Goal: Task Accomplishment & Management: Use online tool/utility

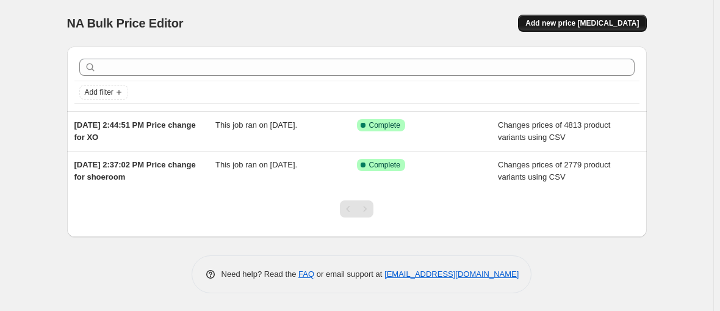
click at [564, 18] on span "Add new price [MEDICAL_DATA]" at bounding box center [581, 23] width 113 height 10
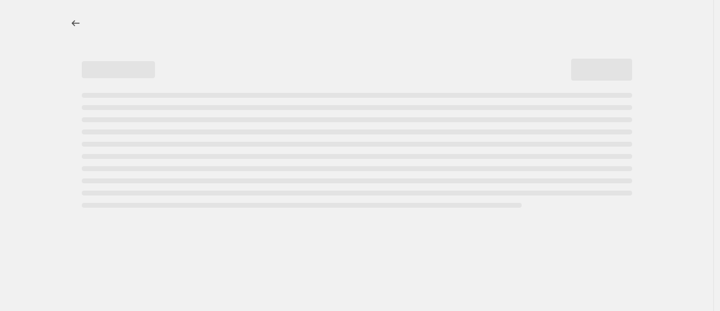
select select "percentage"
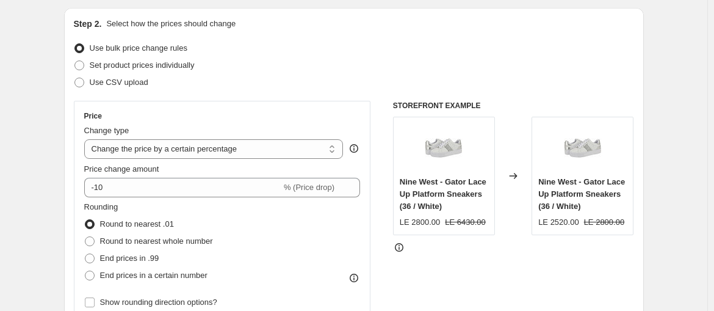
scroll to position [123, 0]
click at [148, 78] on span "Use CSV upload" at bounding box center [119, 82] width 59 height 9
click at [75, 78] on input "Use CSV upload" at bounding box center [74, 78] width 1 height 1
radio input "true"
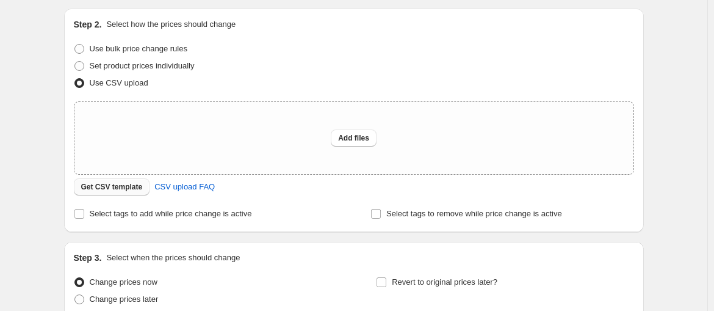
click at [143, 182] on span "Get CSV template" at bounding box center [112, 187] width 62 height 10
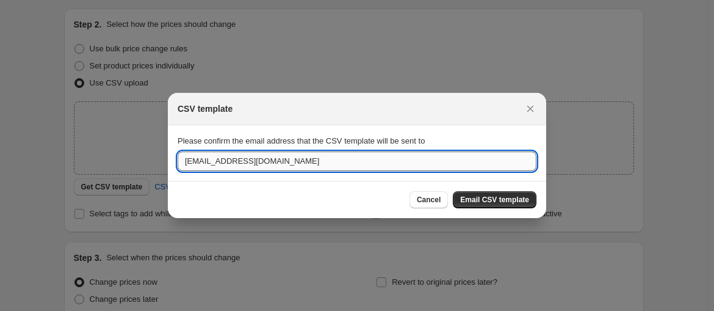
click at [329, 163] on input "[EMAIL_ADDRESS][DOMAIN_NAME]" at bounding box center [357, 161] width 359 height 20
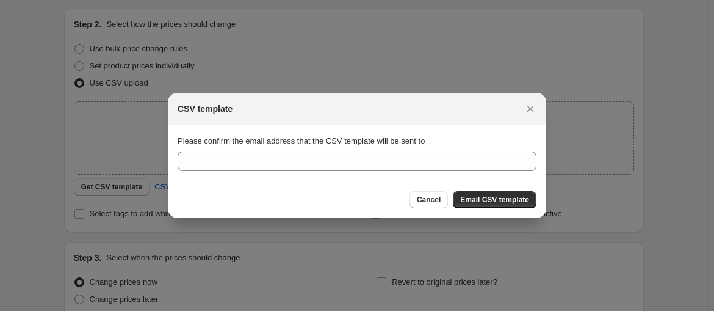
click at [675, 59] on div at bounding box center [357, 155] width 714 height 311
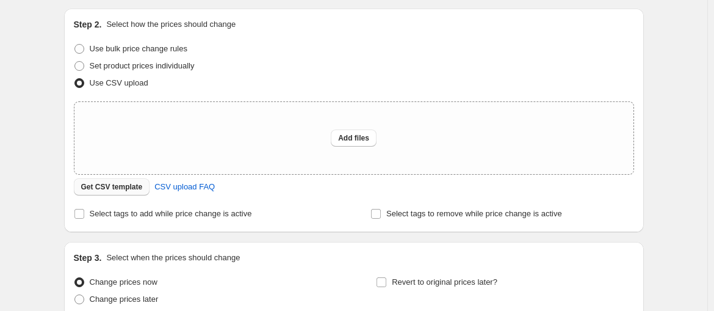
click at [150, 178] on button "Get CSV template" at bounding box center [112, 186] width 76 height 17
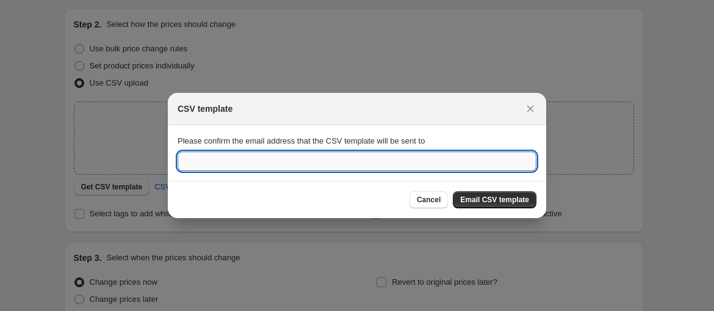
click at [270, 159] on input ":r2a:" at bounding box center [357, 161] width 359 height 20
paste input "[EMAIL_ADDRESS][DOMAIN_NAME]"
type input "[EMAIL_ADDRESS][DOMAIN_NAME]"
click at [467, 195] on span "Email CSV template" at bounding box center [494, 200] width 69 height 10
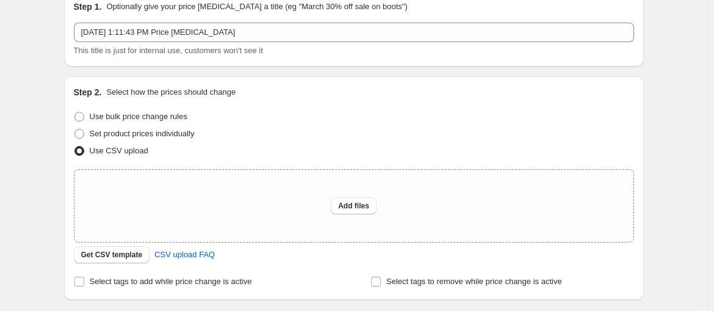
scroll to position [54, 0]
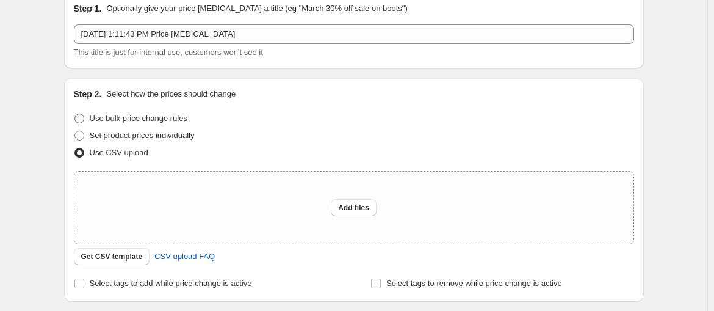
click at [187, 113] on span "Use bulk price change rules" at bounding box center [139, 117] width 98 height 9
click at [75, 113] on input "Use bulk price change rules" at bounding box center [74, 113] width 1 height 1
radio input "true"
select select "percentage"
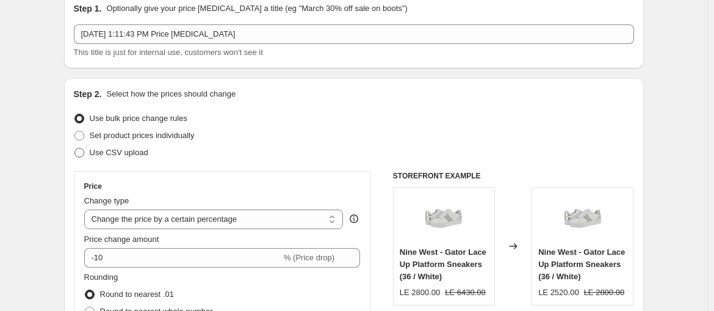
click at [148, 148] on span "Use CSV upload" at bounding box center [119, 152] width 59 height 9
click at [75, 148] on input "Use CSV upload" at bounding box center [74, 148] width 1 height 1
radio input "true"
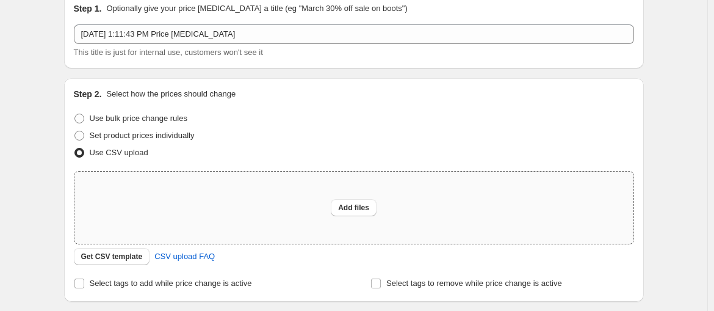
click at [292, 171] on div "Add files" at bounding box center [353, 207] width 559 height 72
type input "C:\fakepath\orders_export_1 (4).csv"
click at [372, 199] on button "Add files" at bounding box center [354, 207] width 46 height 17
type input "C:\fakepath\orders_export_1 (4).csv"
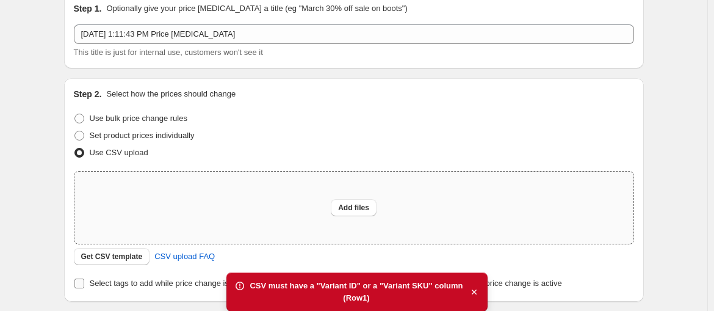
click at [252, 278] on span "Select tags to add while price change is active" at bounding box center [171, 282] width 162 height 9
click at [84, 278] on input "Select tags to add while price change is active" at bounding box center [79, 283] width 10 height 10
checkbox input "true"
click at [367, 171] on div "Add files" at bounding box center [353, 207] width 559 height 72
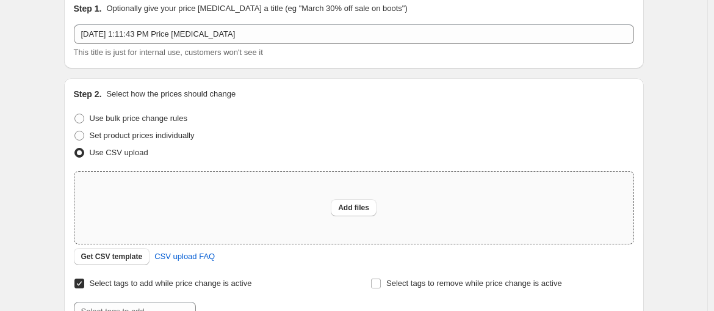
type input "C:\fakepath\orders_export_1 (4).csv"
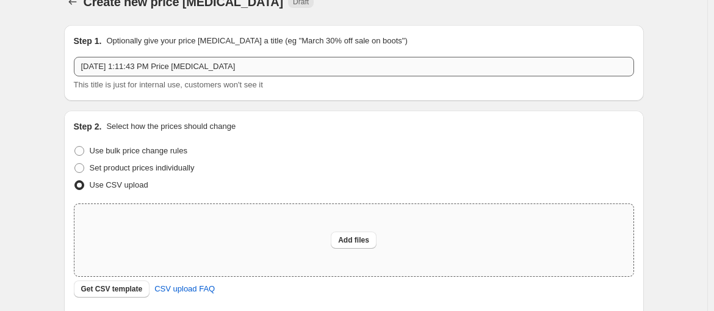
scroll to position [0, 0]
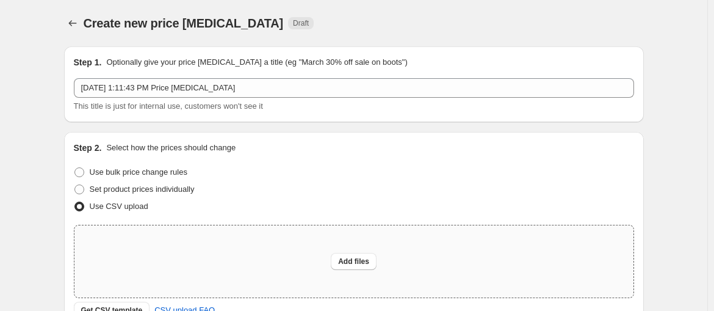
click at [280, 225] on div "Add files" at bounding box center [353, 261] width 559 height 72
type input "C:\fakepath\orders_export_1 (4).csv"
click at [363, 253] on button "Add files" at bounding box center [354, 261] width 46 height 17
click at [355, 256] on span "Add files" at bounding box center [353, 261] width 31 height 10
type input "C:\fakepath\csv_template_user_62030.csv"
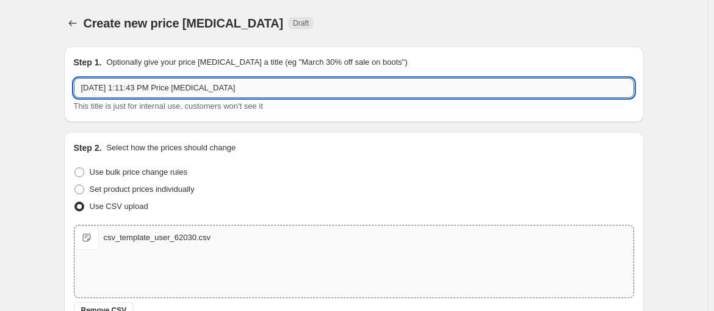
click at [353, 78] on input "[DATE] 1:11:43 PM Price [MEDICAL_DATA]" at bounding box center [354, 88] width 560 height 20
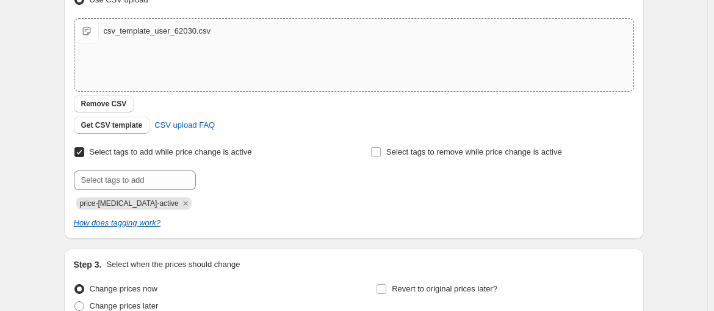
type input "Clue price updates 31-8"
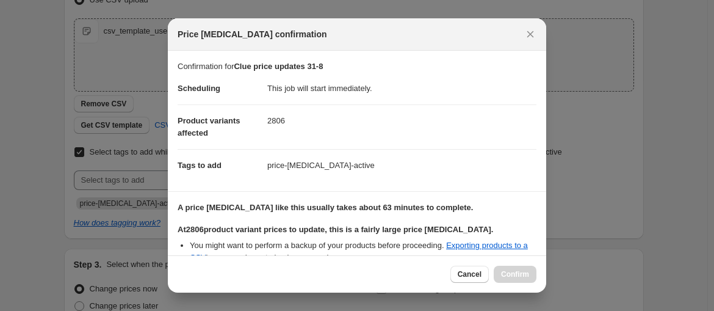
scroll to position [27, 0]
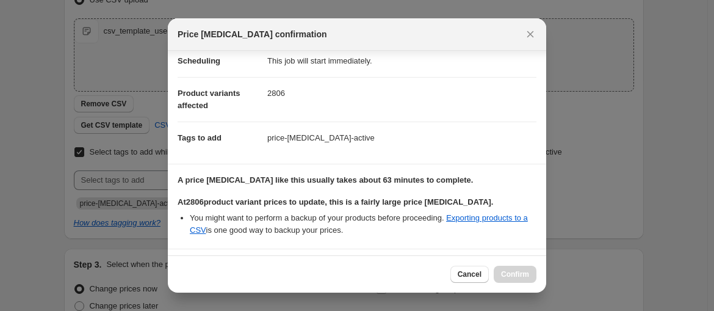
checkbox input "true"
click at [501, 279] on span "Confirm" at bounding box center [515, 274] width 28 height 10
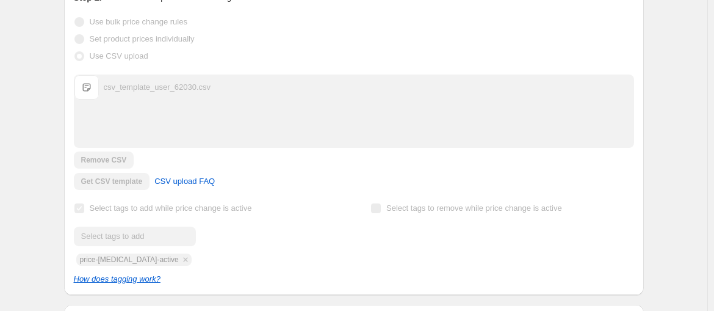
scroll to position [234, 0]
